Goal: Check status: Check status

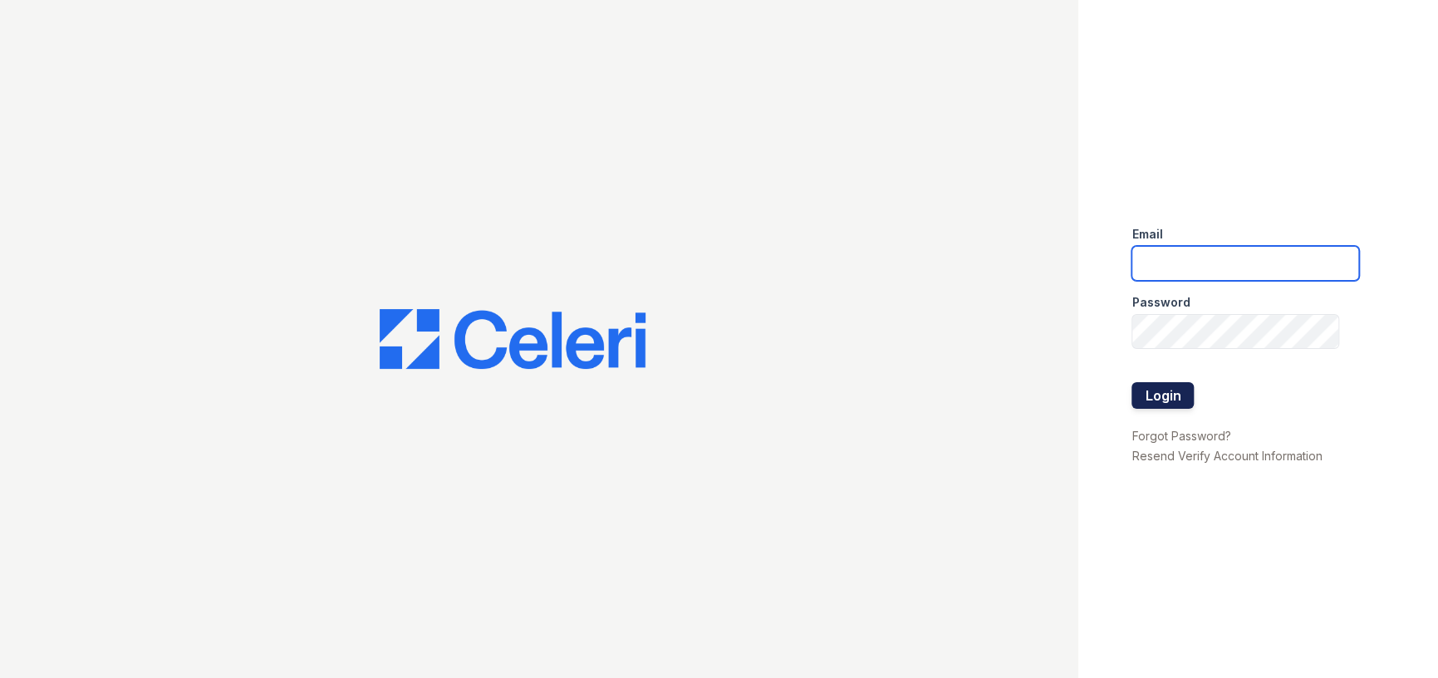
type input "[EMAIL_ADDRESS][DOMAIN_NAME]"
click at [1191, 404] on button "Login" at bounding box center [1163, 395] width 62 height 27
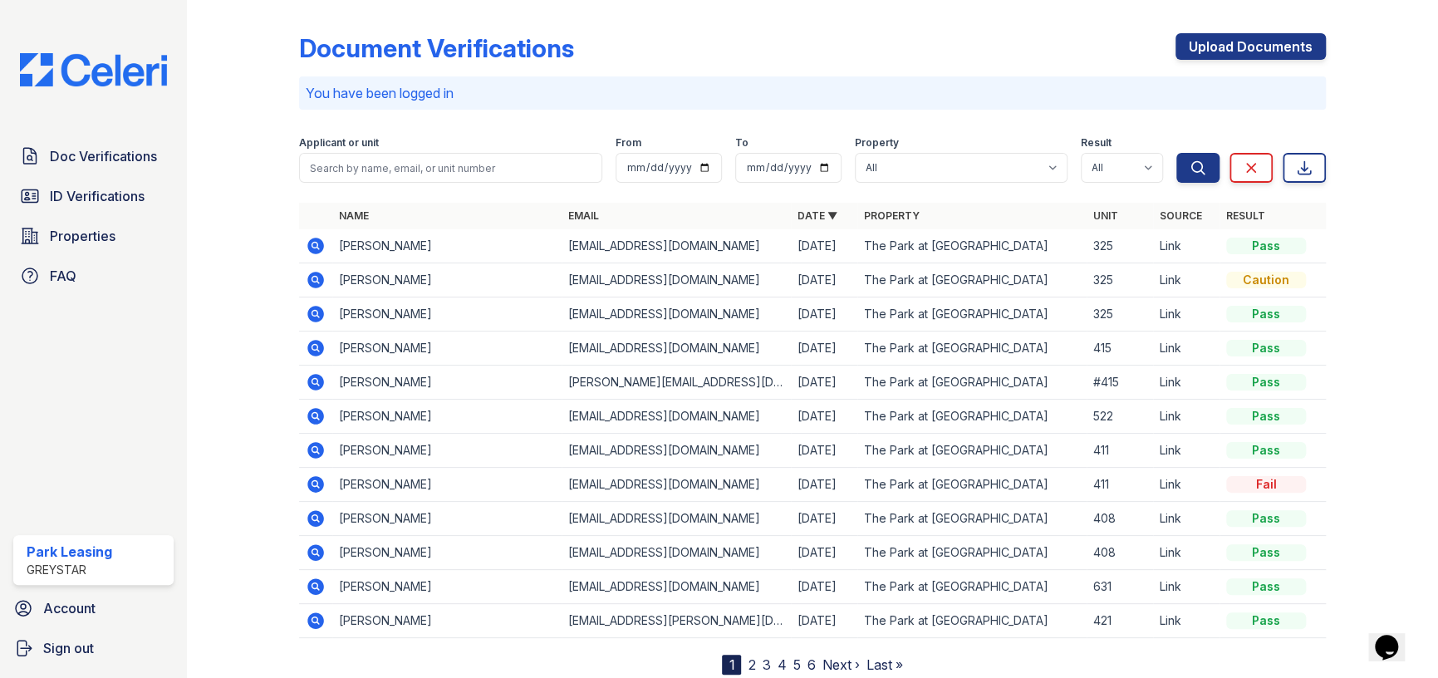
click at [319, 250] on icon at bounding box center [315, 246] width 17 height 17
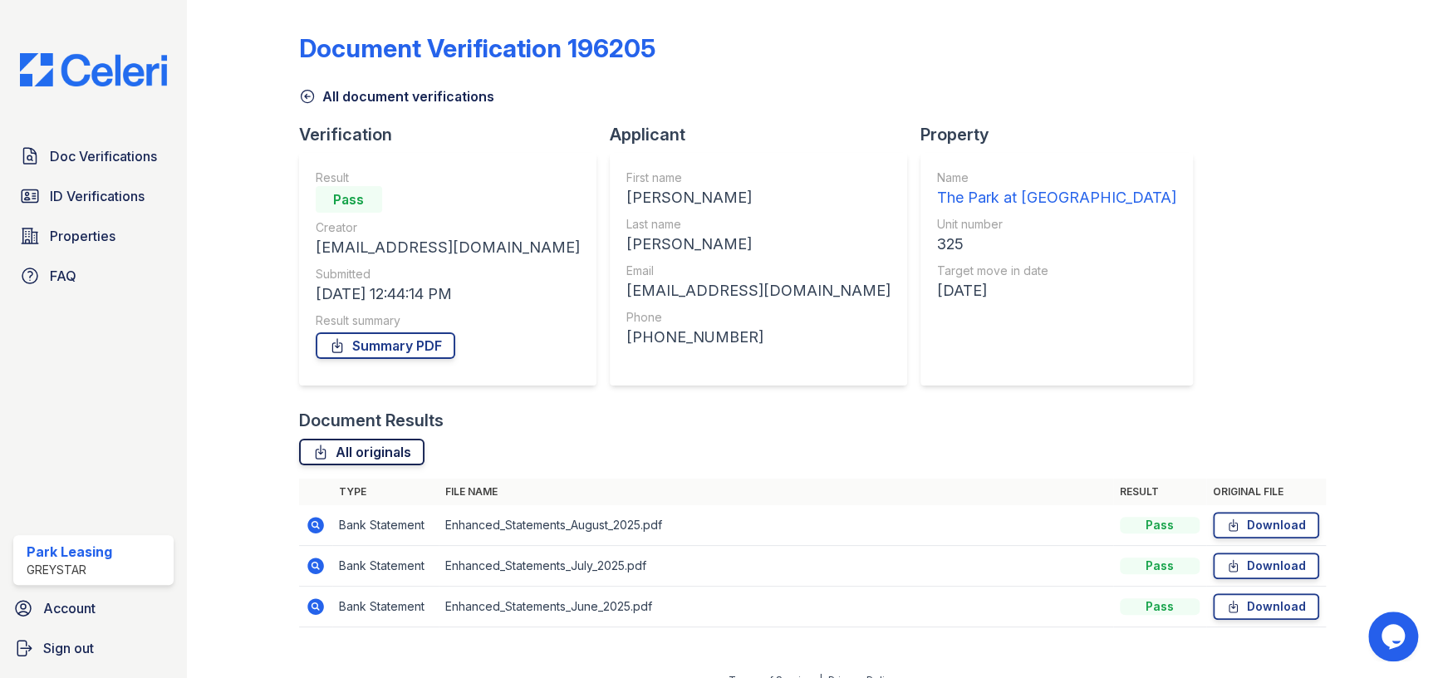
scroll to position [22, 0]
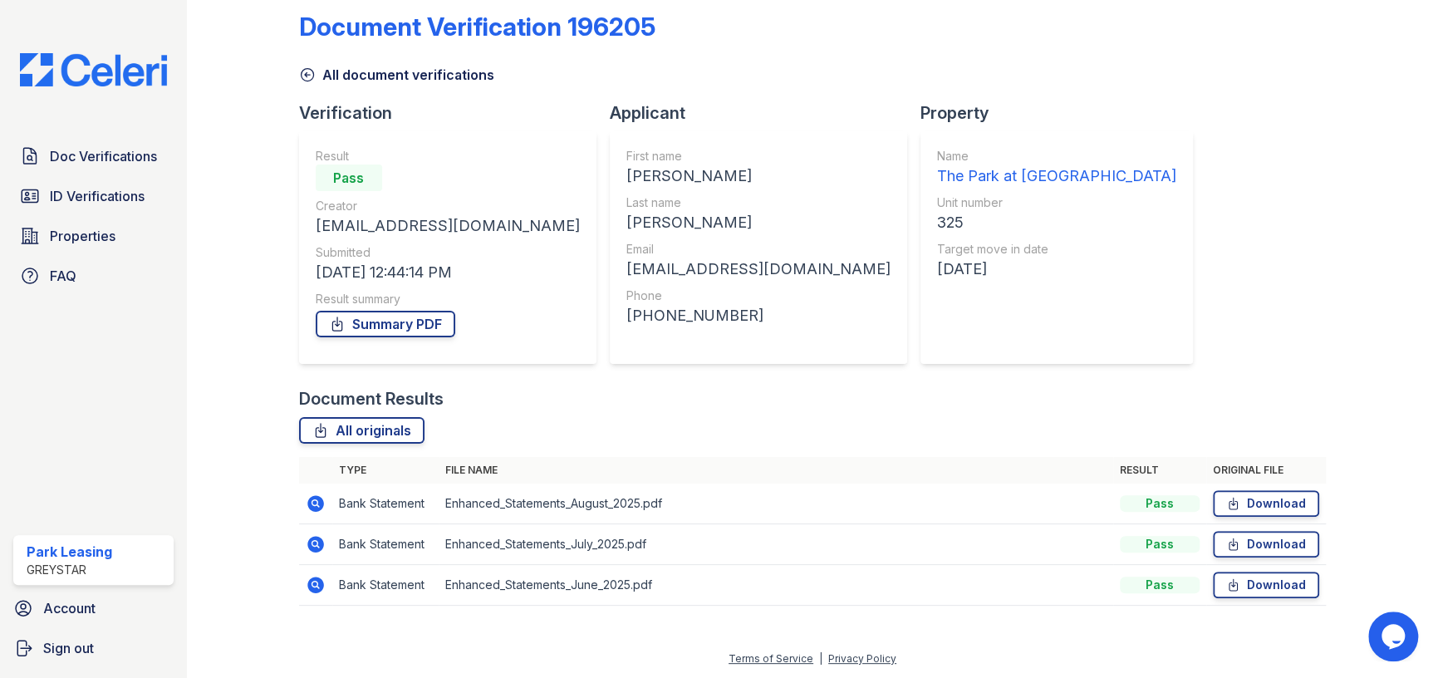
click at [309, 504] on icon at bounding box center [315, 503] width 17 height 17
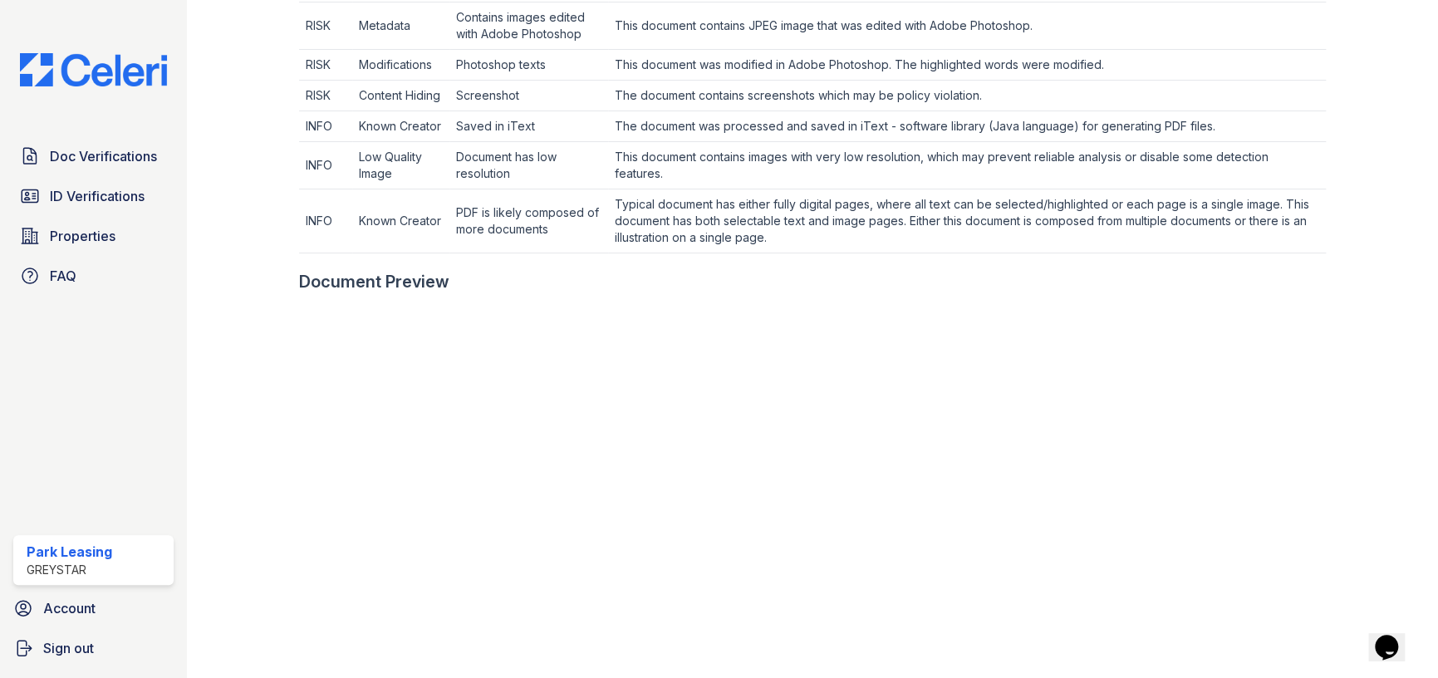
scroll to position [831, 0]
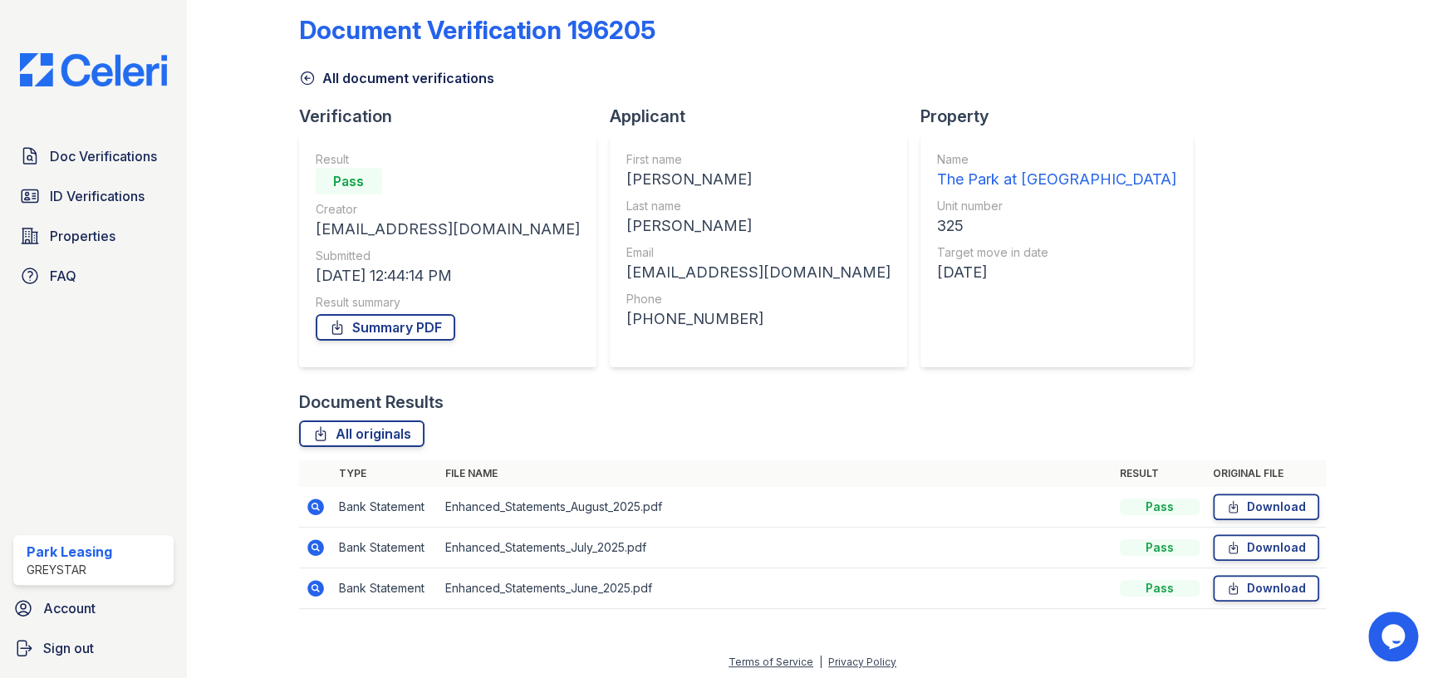
scroll to position [22, 0]
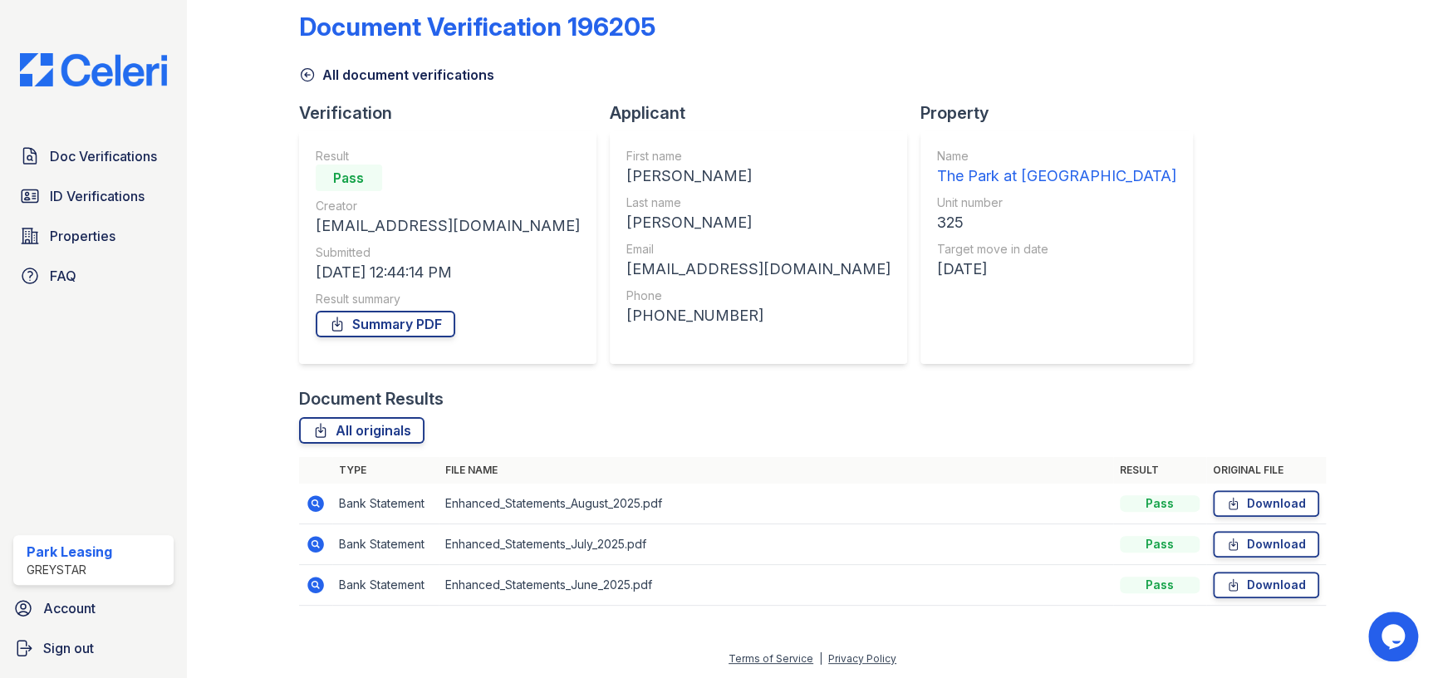
click at [315, 545] on icon at bounding box center [316, 544] width 20 height 20
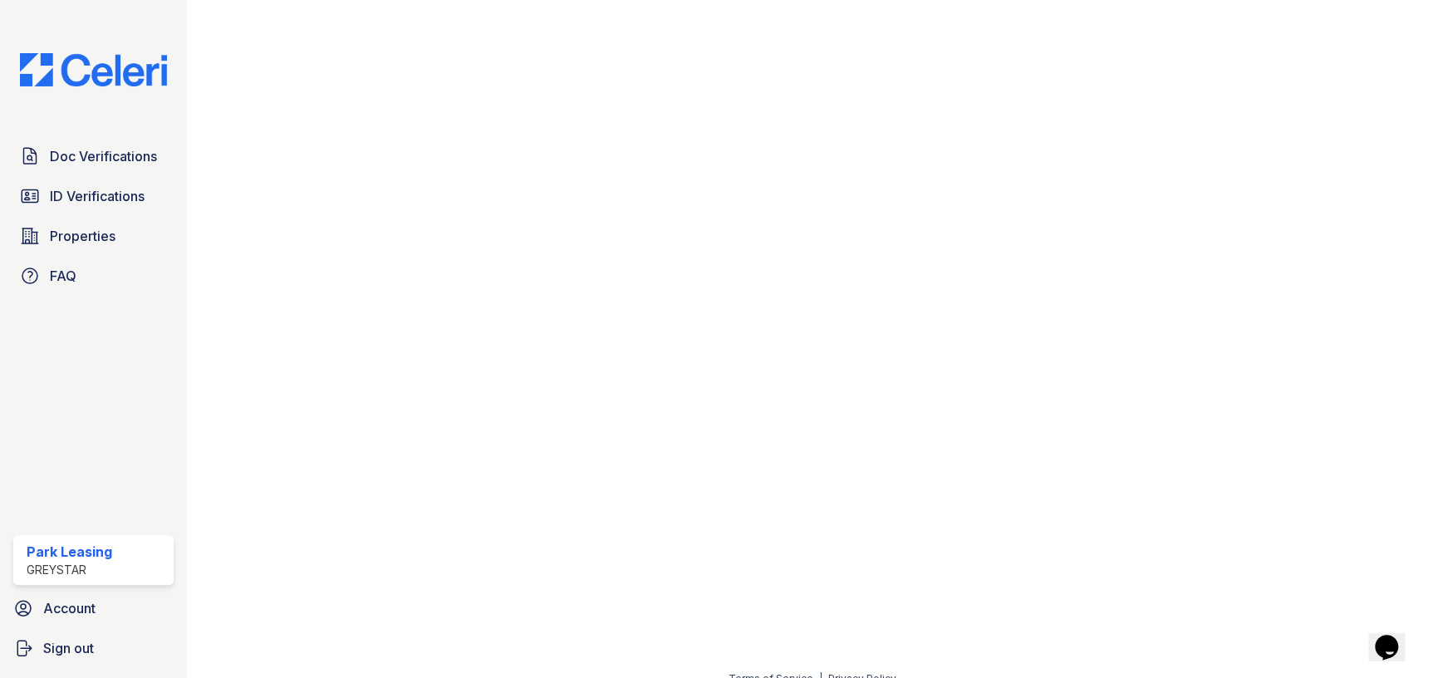
scroll to position [972, 0]
click at [55, 143] on link "Doc Verifications" at bounding box center [93, 156] width 160 height 33
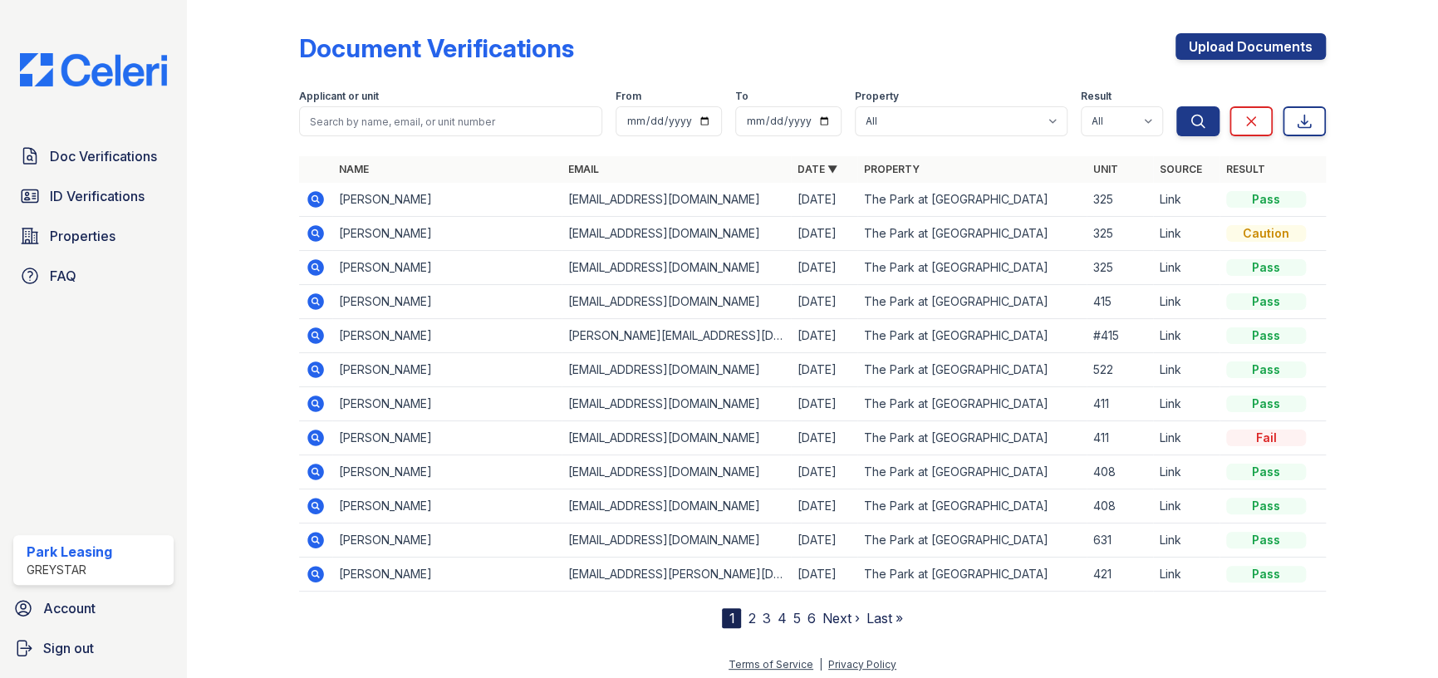
click at [306, 269] on icon at bounding box center [316, 268] width 20 height 20
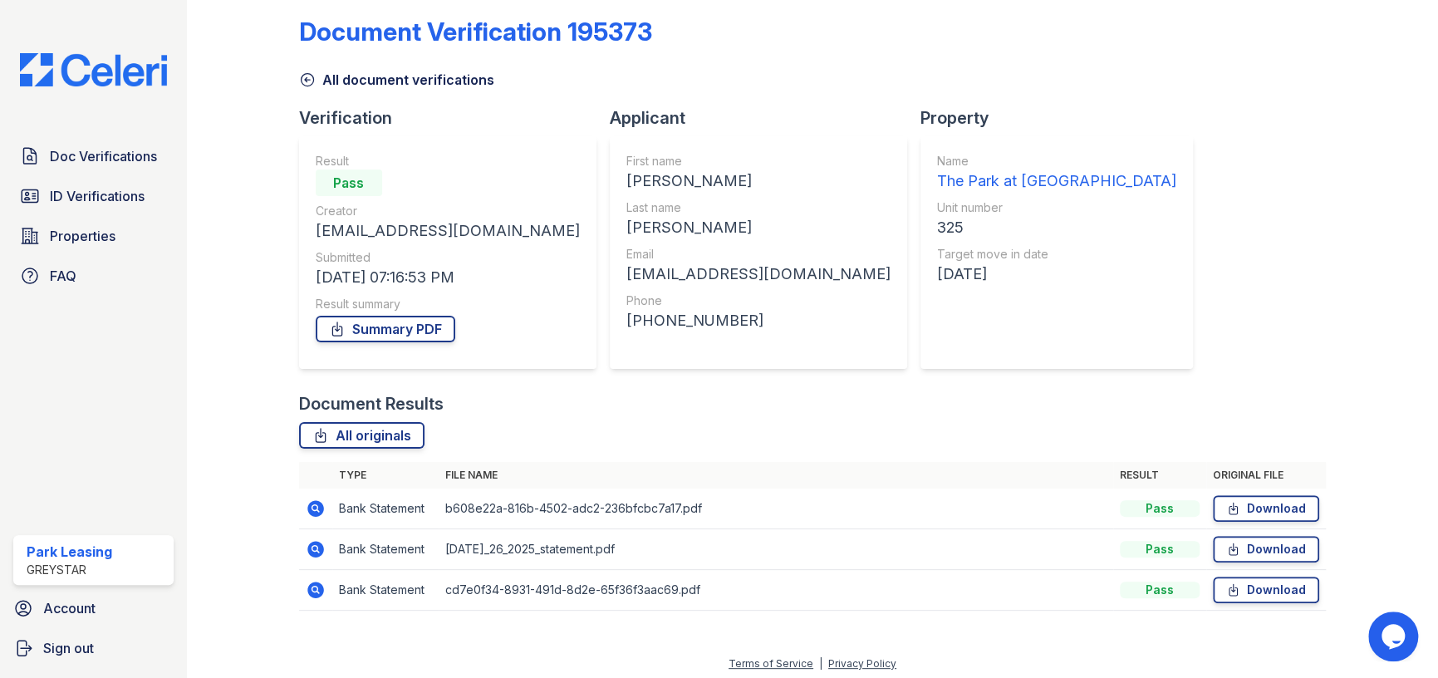
scroll to position [22, 0]
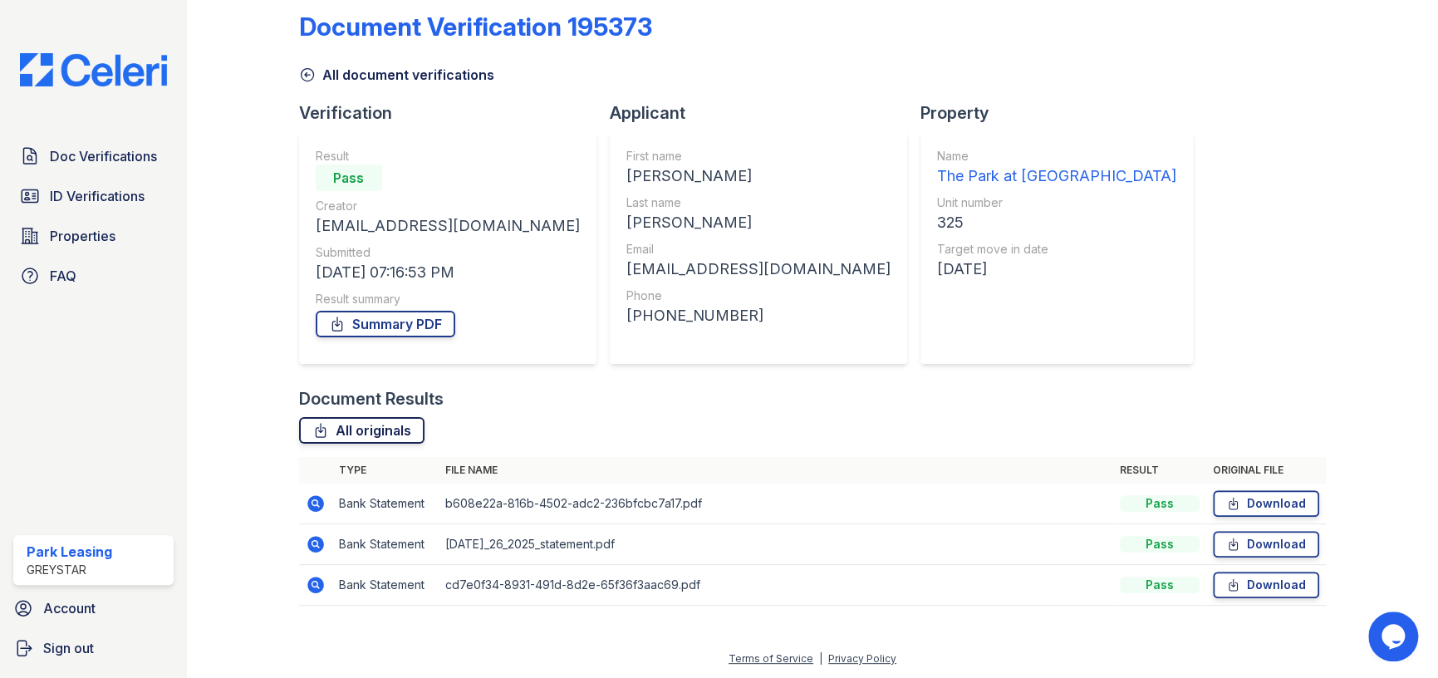
click at [385, 422] on link "All originals" at bounding box center [361, 430] width 125 height 27
click at [76, 152] on span "Doc Verifications" at bounding box center [103, 156] width 107 height 20
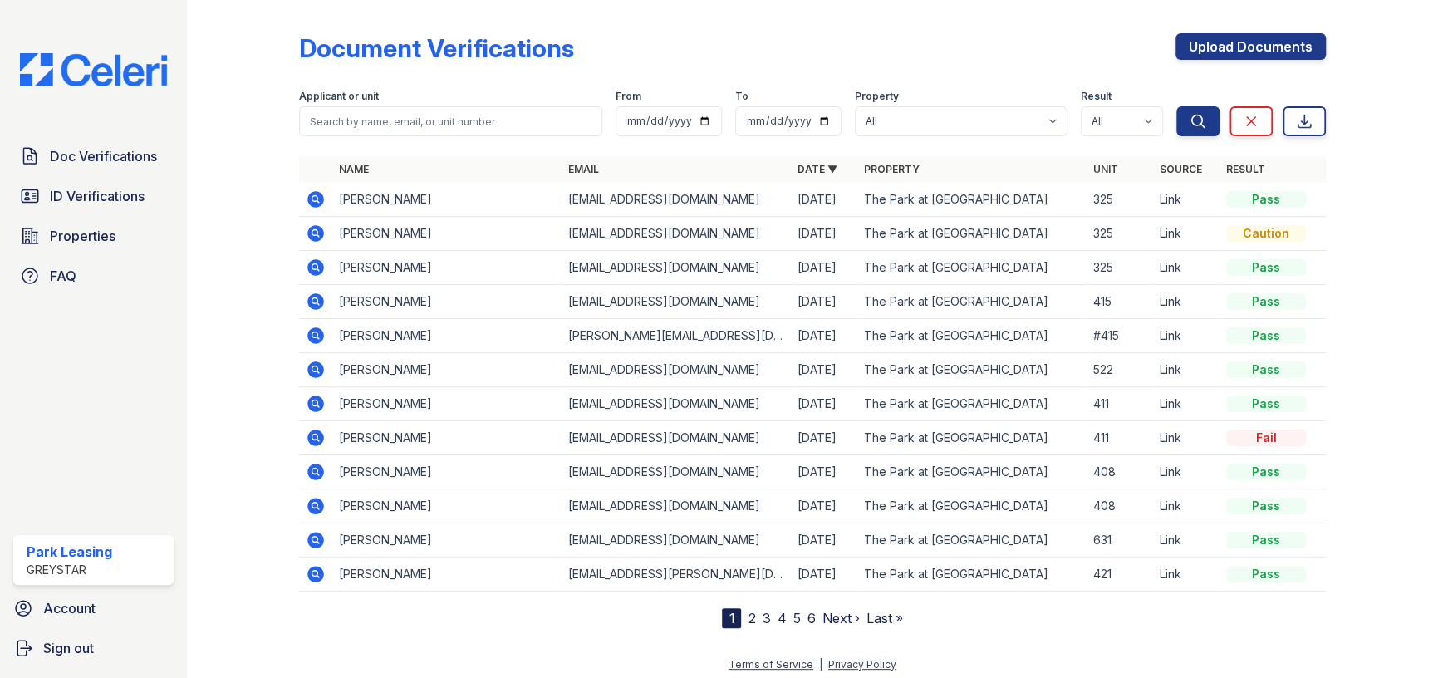
click at [317, 194] on icon at bounding box center [315, 199] width 17 height 17
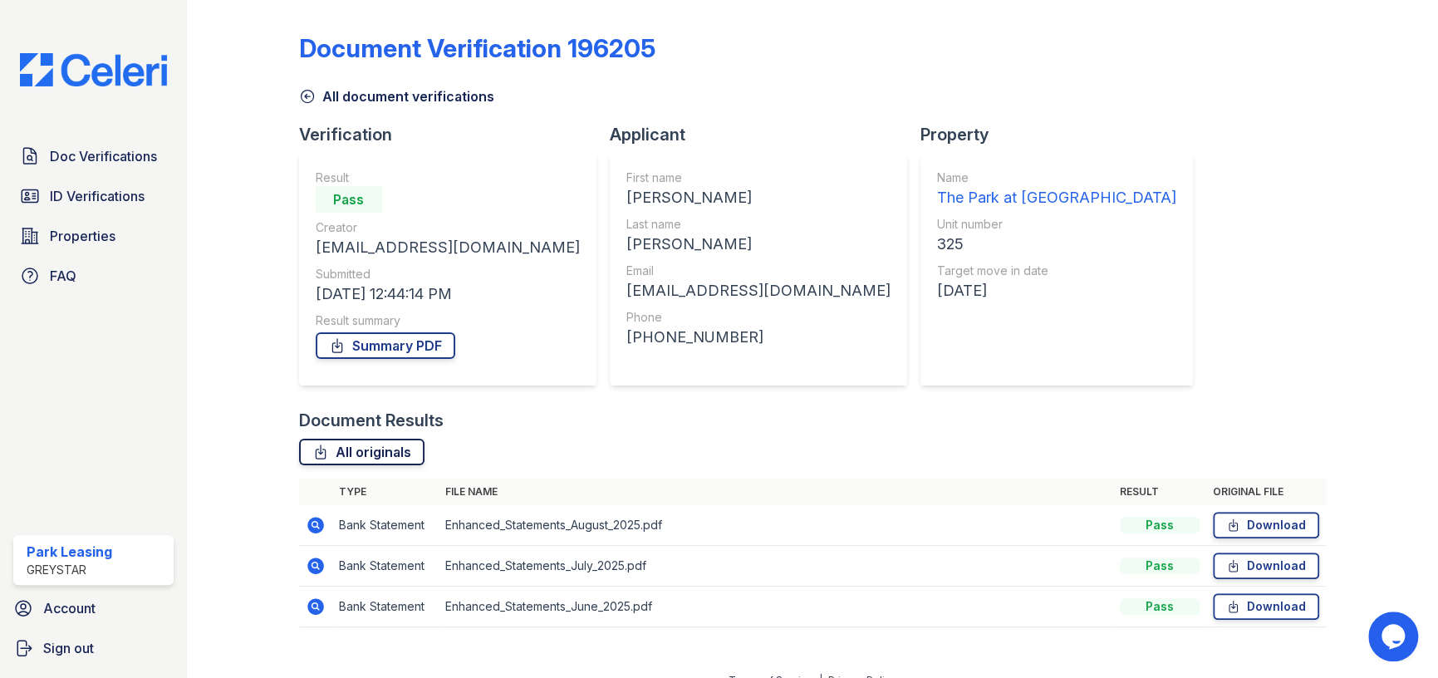
click at [332, 452] on link "All originals" at bounding box center [361, 452] width 125 height 27
